Goal: Find specific page/section

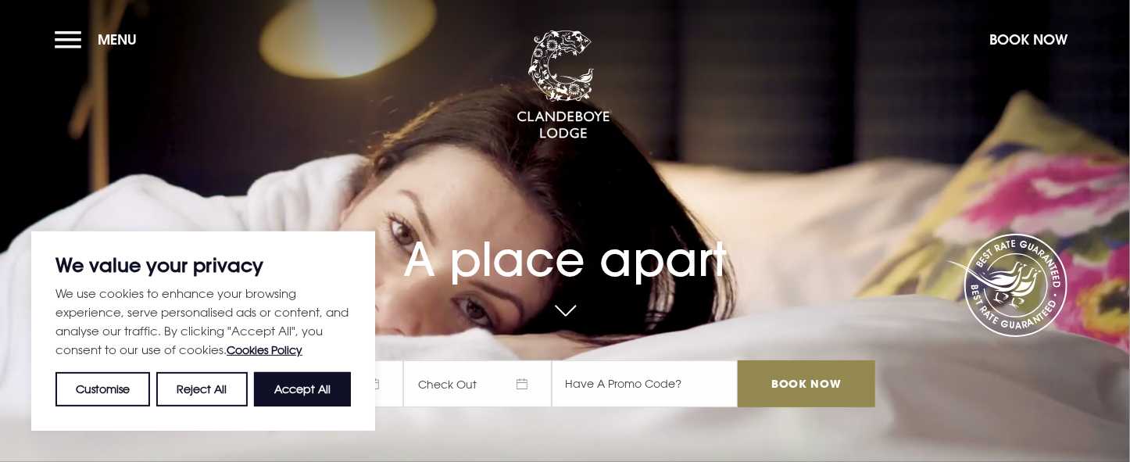
click at [320, 383] on button "Accept All" at bounding box center [302, 389] width 97 height 34
checkbox input "true"
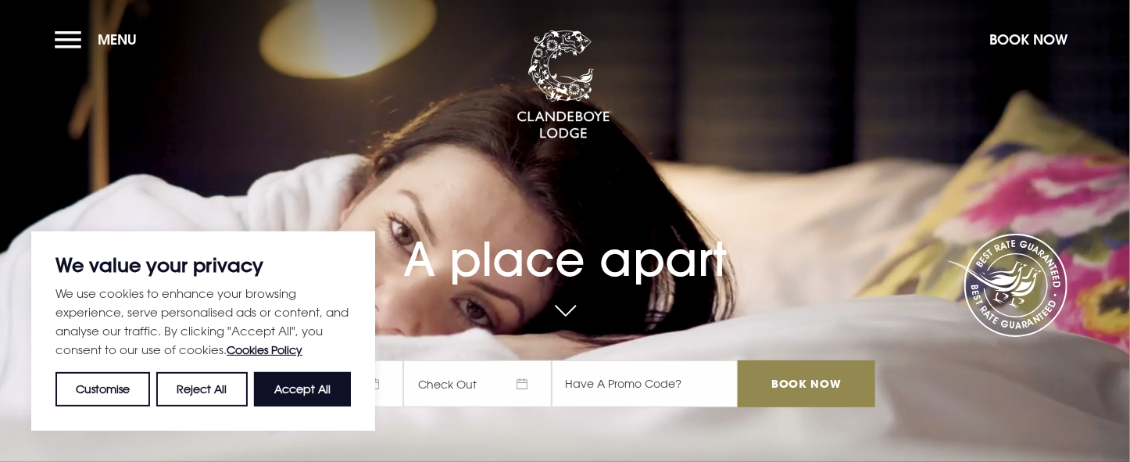
checkbox input "true"
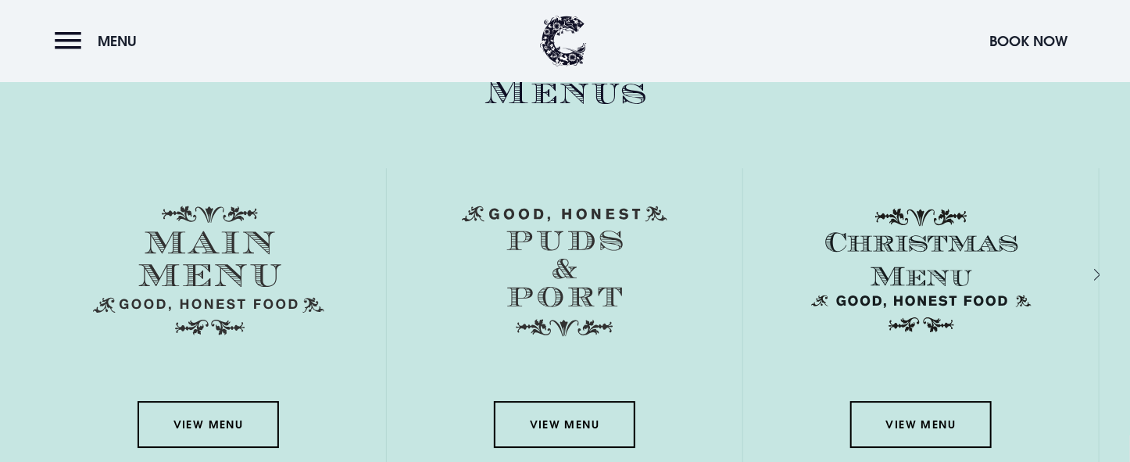
scroll to position [2267, 0]
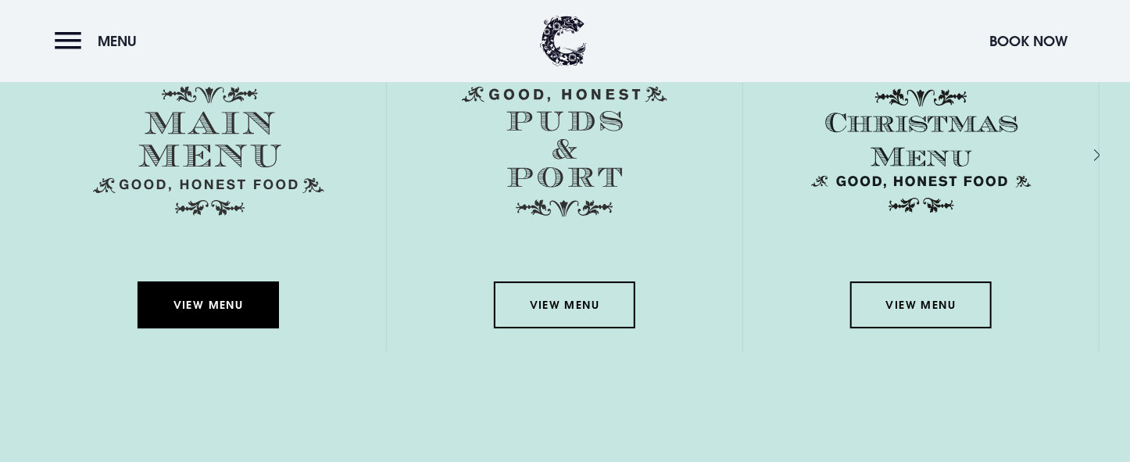
click at [228, 312] on link "View Menu" at bounding box center [208, 304] width 141 height 47
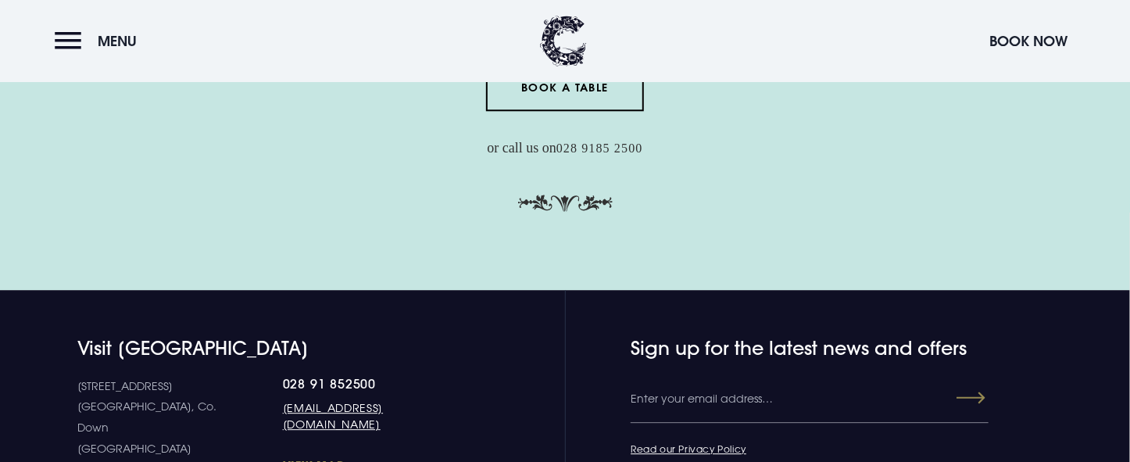
scroll to position [4846, 0]
